Goal: Task Accomplishment & Management: Use online tool/utility

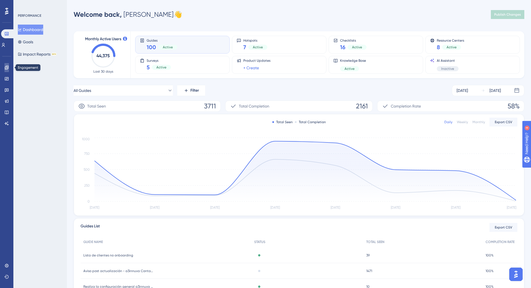
click at [8, 69] on icon at bounding box center [6, 67] width 4 height 4
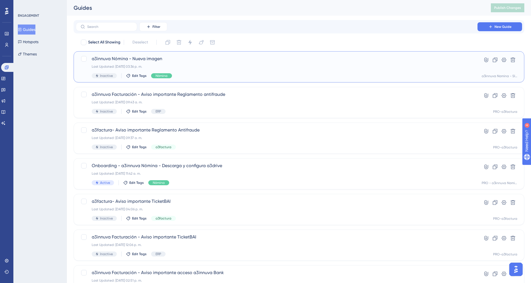
click at [143, 63] on div "a3innuva Nómina - Nueva imagen Last Updated: [DATE] 03:36 p. m. Inactive Edit T…" at bounding box center [277, 67] width 370 height 23
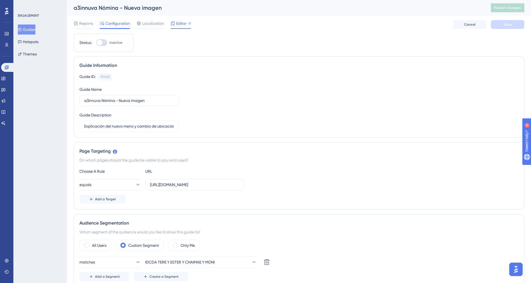
click at [180, 23] on span "Editor" at bounding box center [181, 23] width 10 height 7
click at [508, 4] on button "Publish Changes" at bounding box center [507, 7] width 33 height 9
click at [5, 45] on icon at bounding box center [6, 45] width 4 height 4
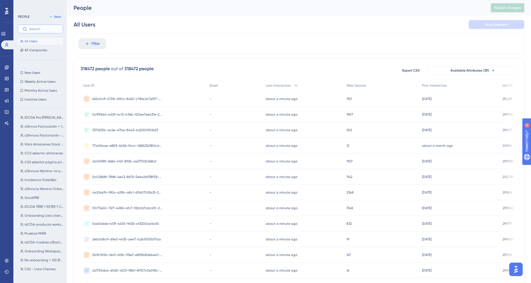
click at [49, 28] on input "text" at bounding box center [43, 29] width 29 height 4
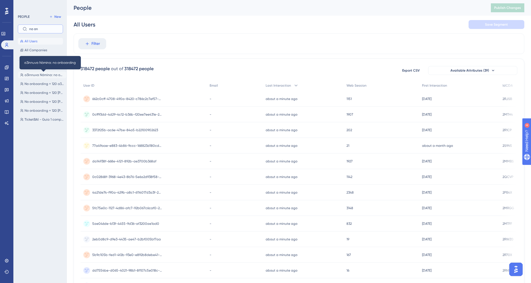
type input "no on"
click at [45, 73] on span "a3innuva Nómina: no onboarding" at bounding box center [45, 75] width 40 height 4
